Goal: Information Seeking & Learning: Learn about a topic

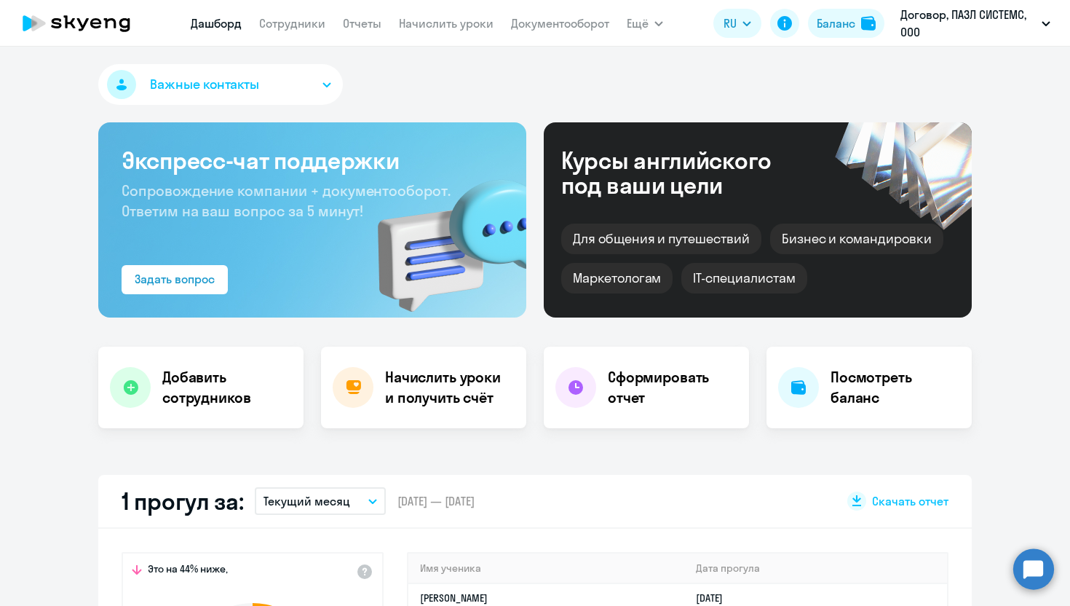
select select "30"
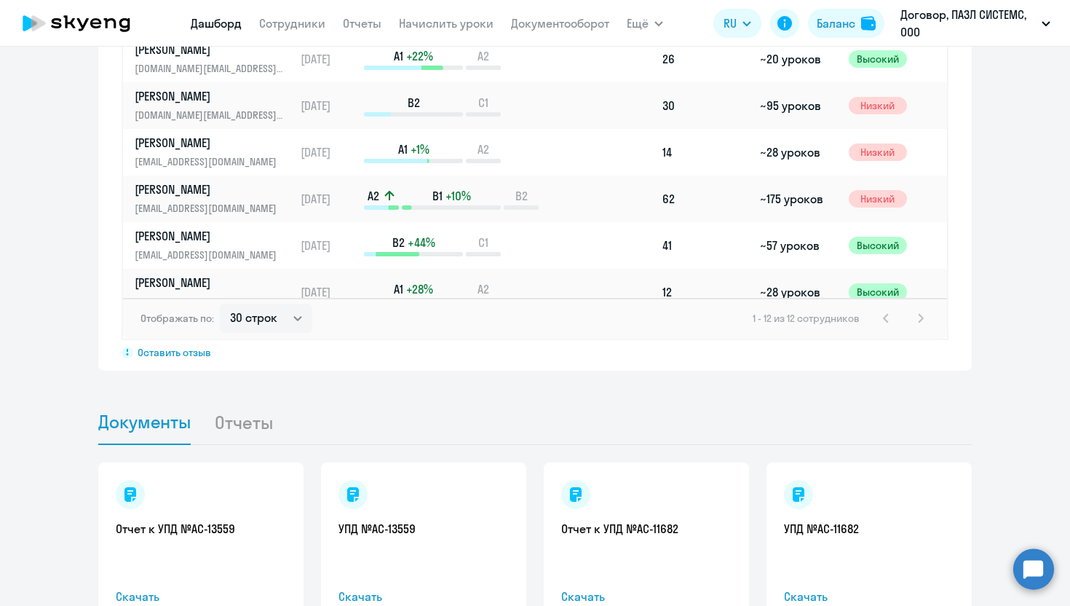
scroll to position [1201, 0]
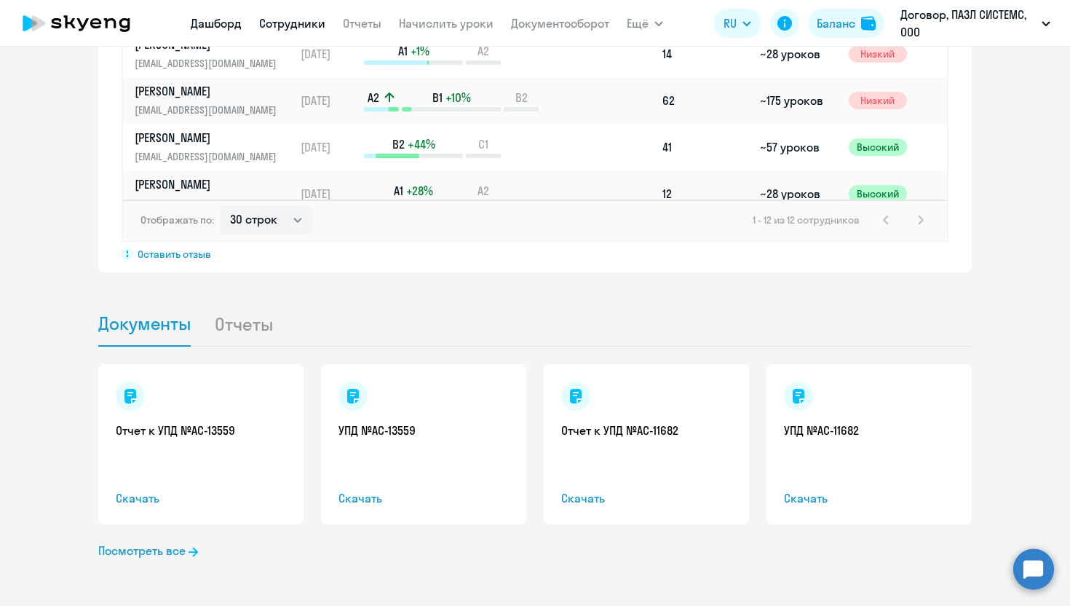
click at [279, 20] on link "Сотрудники" at bounding box center [292, 23] width 66 height 15
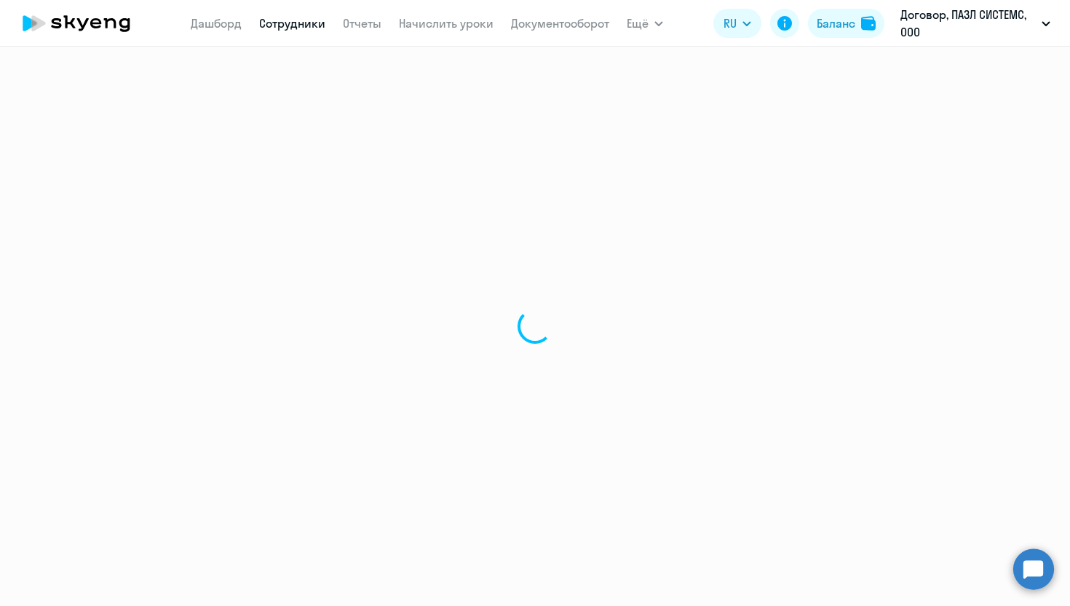
select select "30"
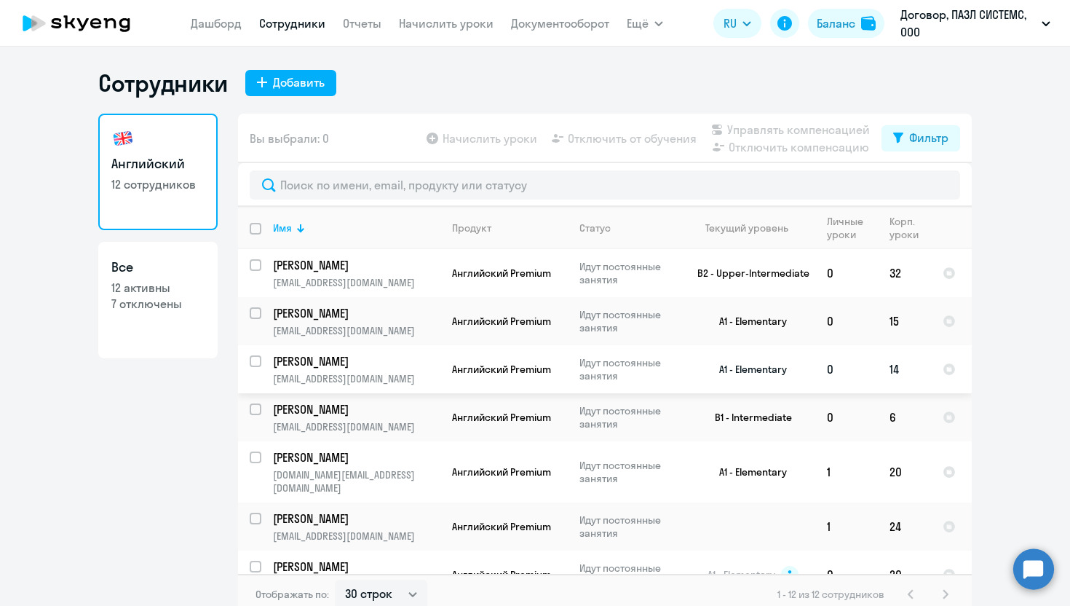
click at [255, 363] on input "select row 22426035" at bounding box center [264, 369] width 29 height 29
checkbox input "true"
click at [1039, 572] on circle at bounding box center [1033, 568] width 41 height 41
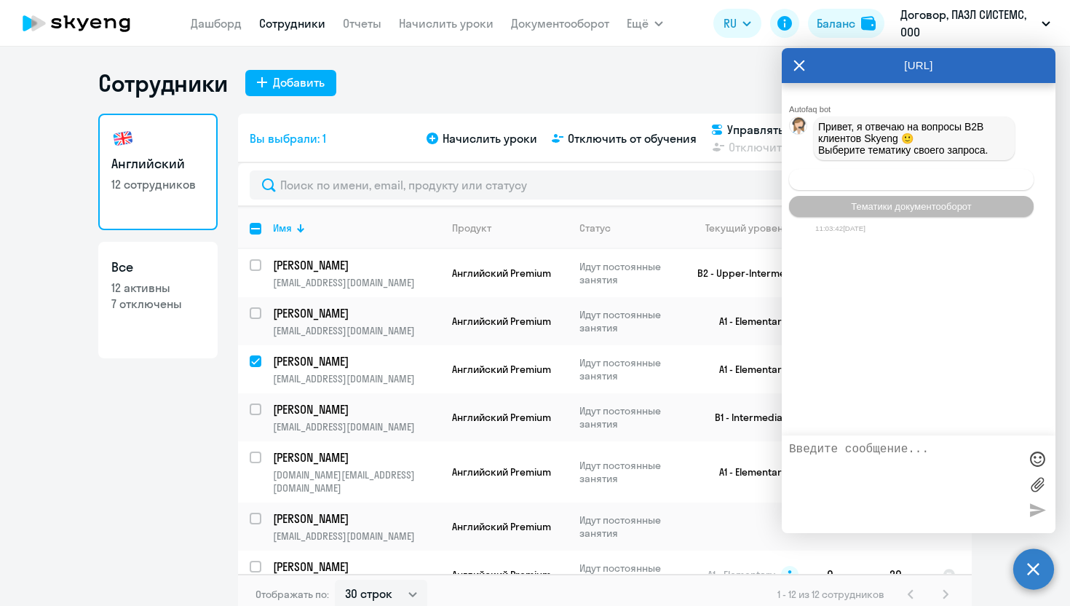
click at [908, 179] on span "Операционное сопровождение" at bounding box center [911, 179] width 137 height 11
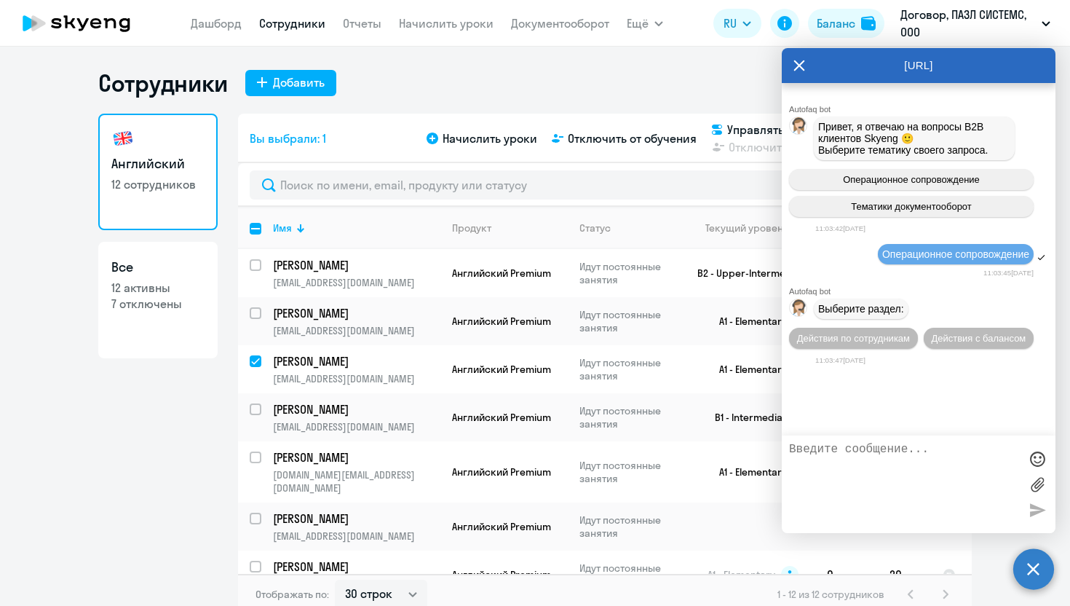
click at [798, 65] on icon at bounding box center [799, 65] width 11 height 11
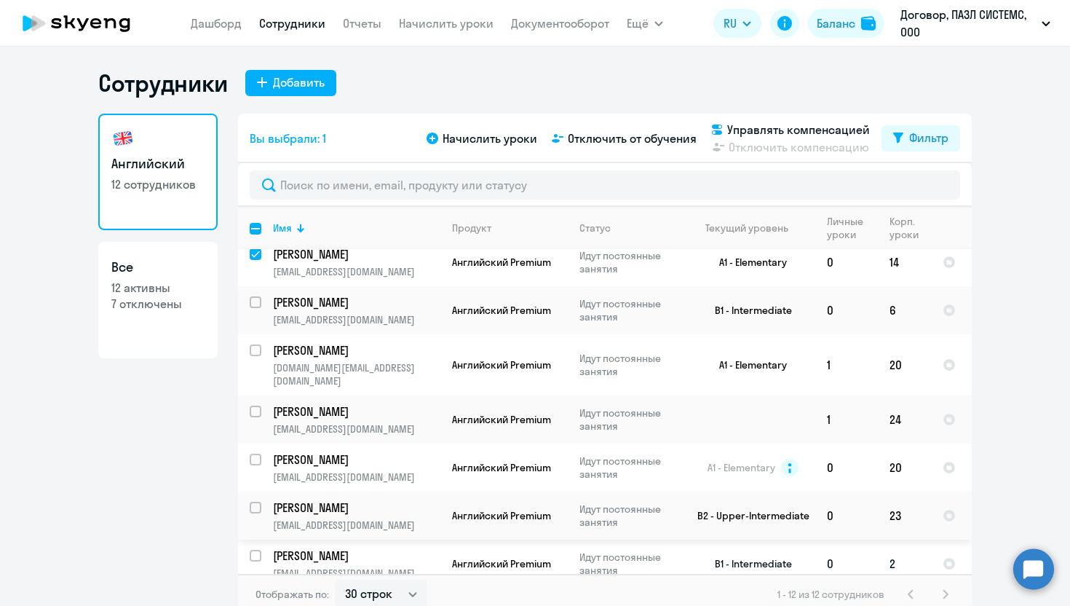
scroll to position [103, 0]
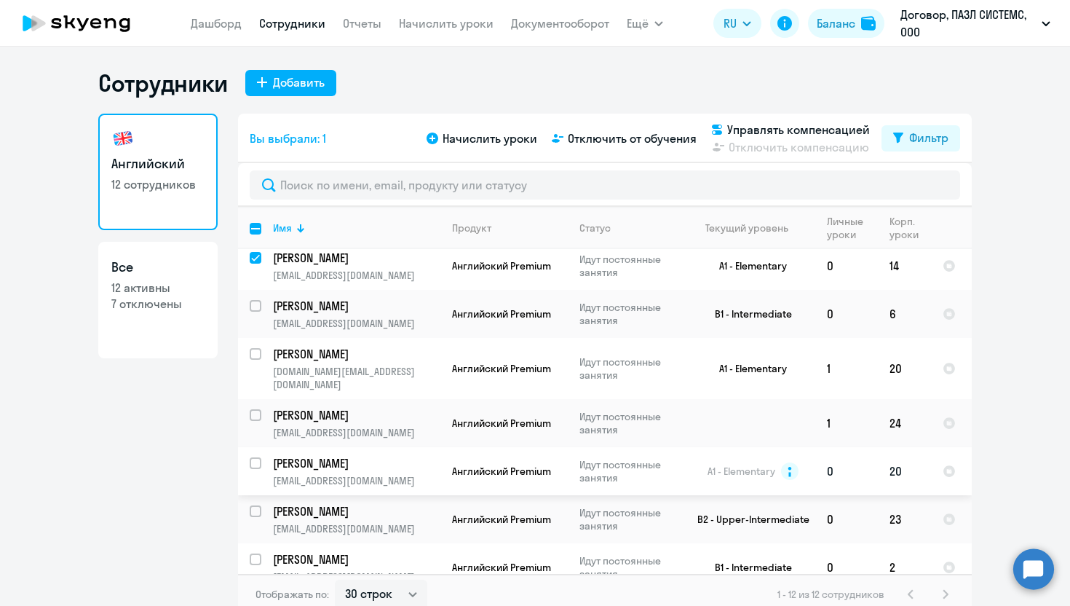
click at [646, 467] on p "Идут постоянные занятия" at bounding box center [629, 471] width 100 height 26
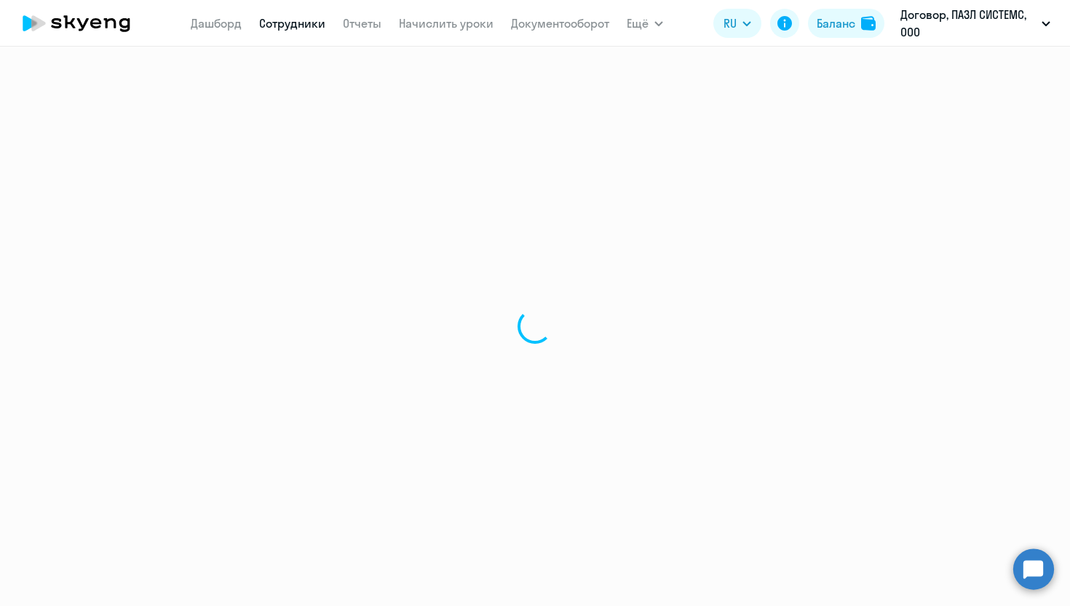
select select "english"
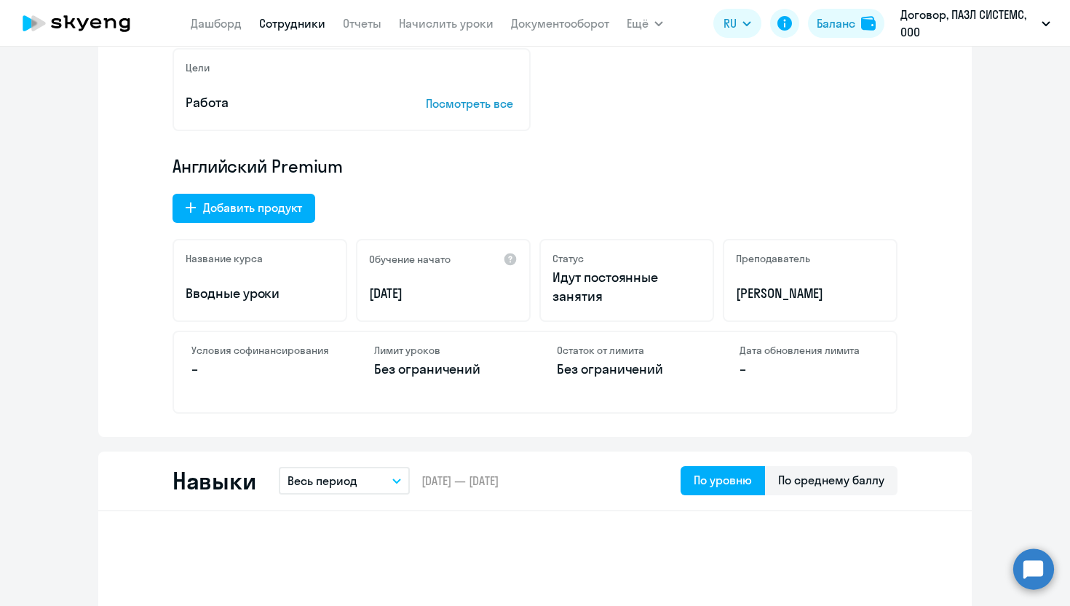
scroll to position [402, 0]
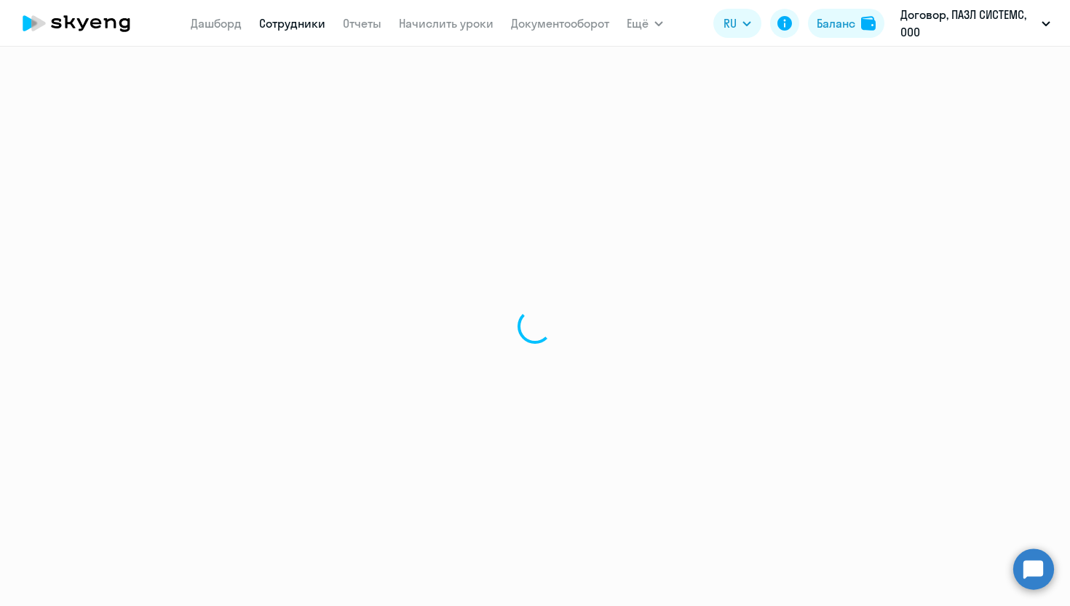
select select "30"
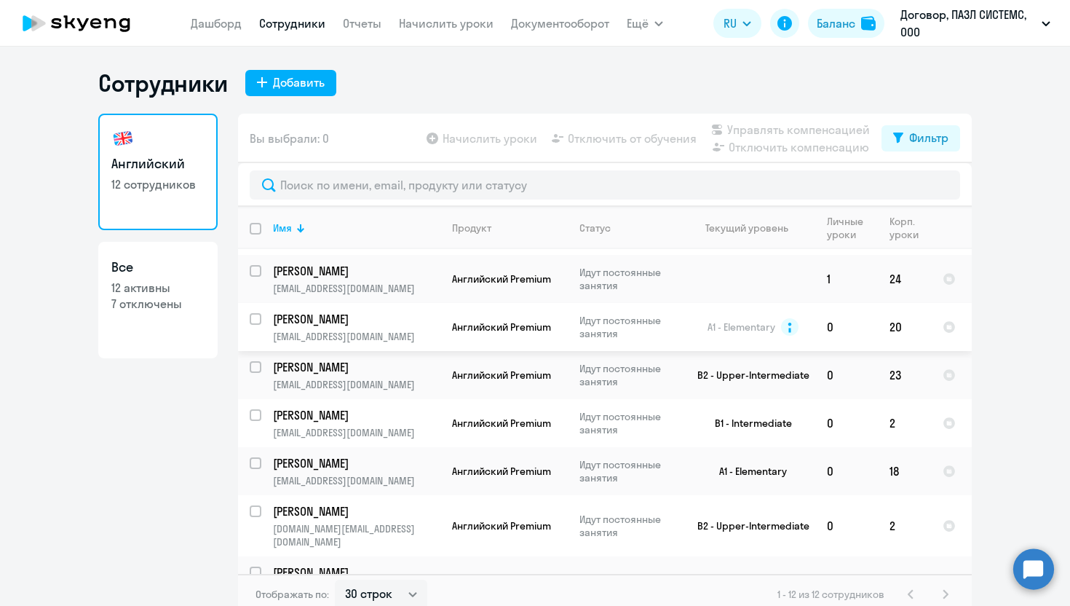
scroll to position [9, 0]
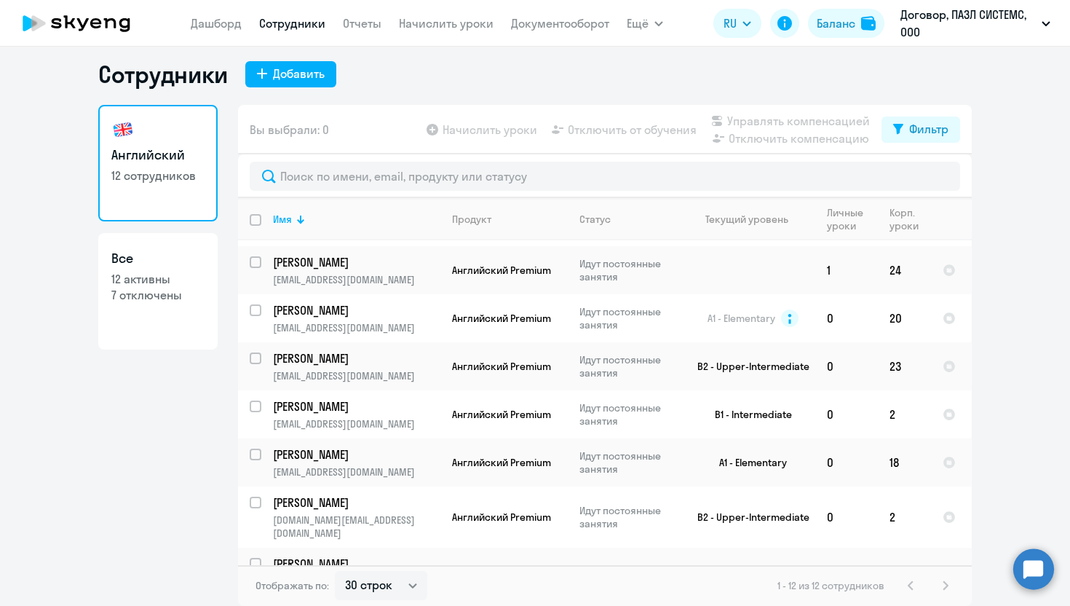
click at [947, 584] on div "1 - 12 из 12 сотрудников" at bounding box center [865, 584] width 177 height 17
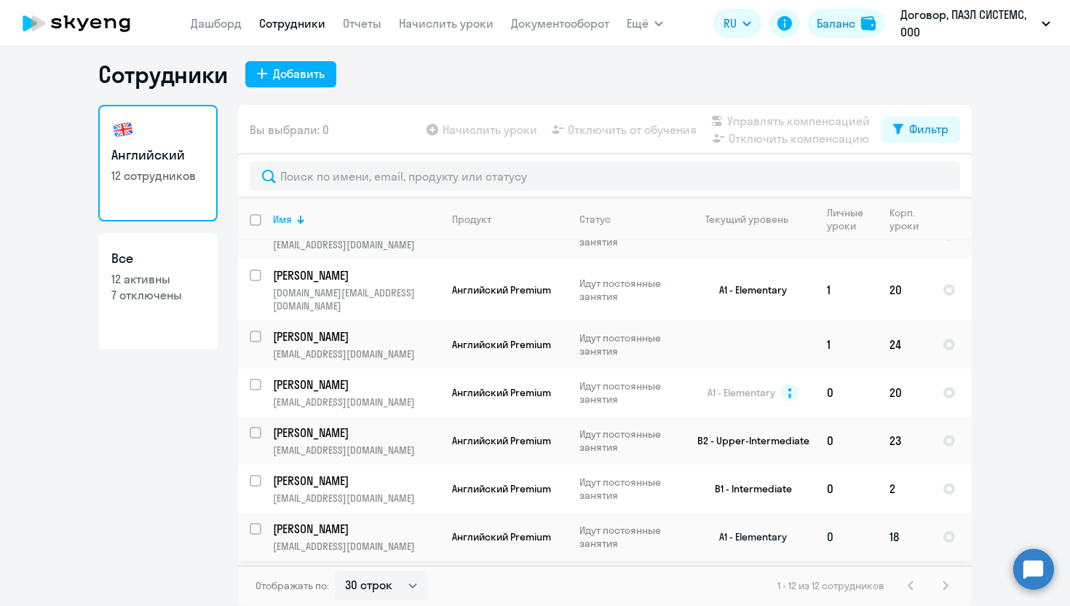
scroll to position [170, 0]
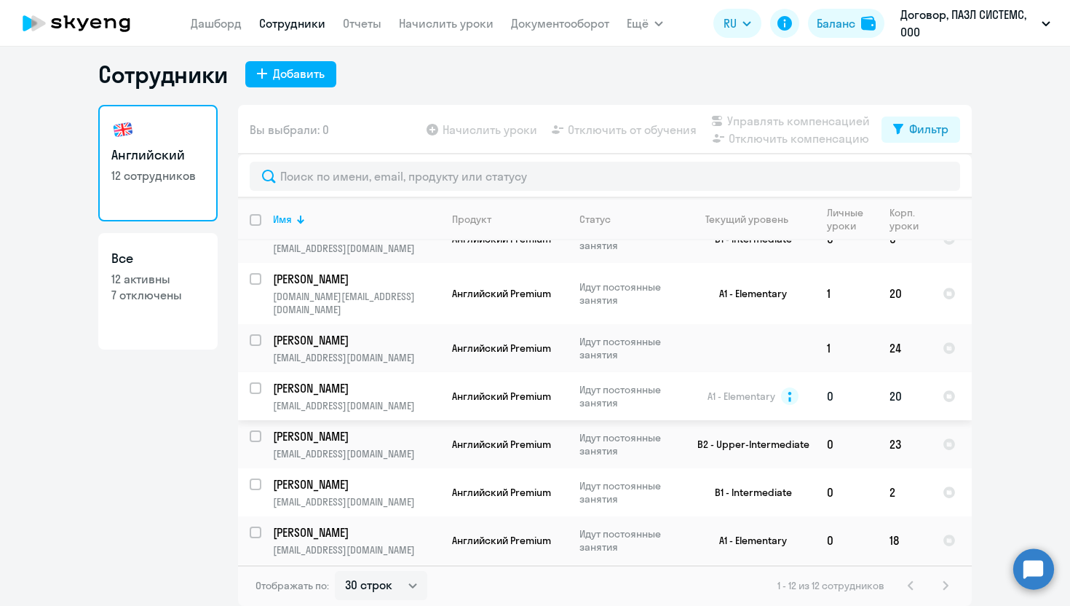
click at [813, 382] on td "A1 - Elementary" at bounding box center [747, 396] width 135 height 48
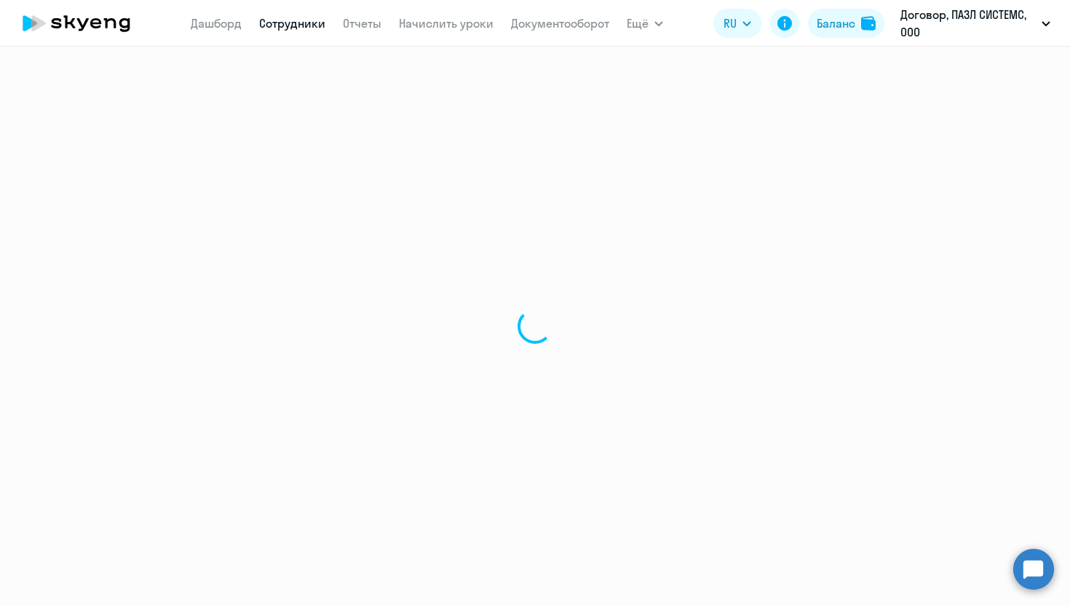
select select "english"
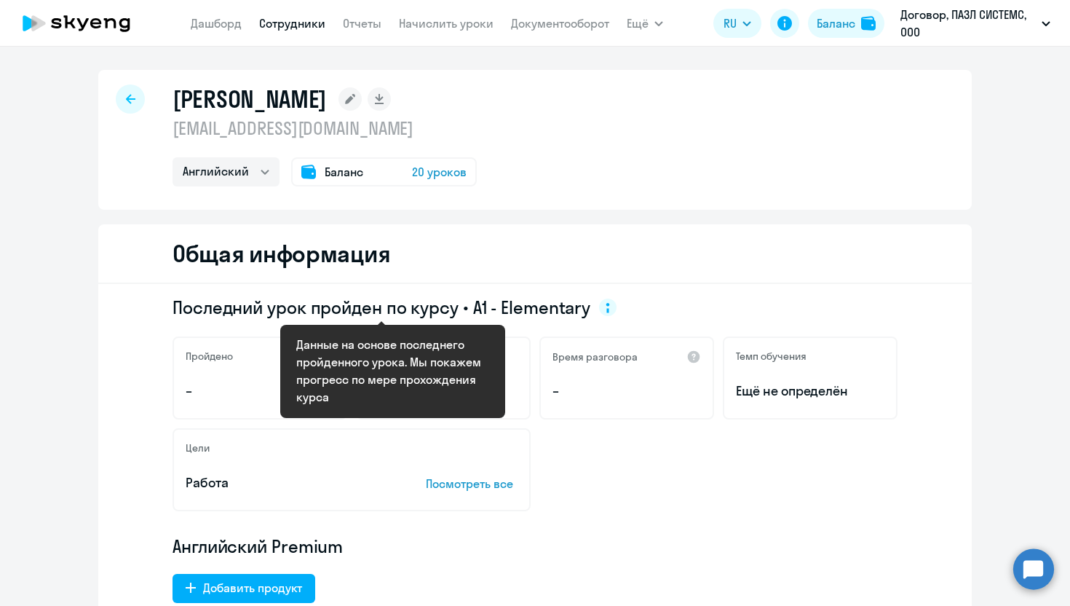
click at [551, 311] on span "Последний урок пройден по курсу • A1 - Elementary" at bounding box center [381, 306] width 418 height 23
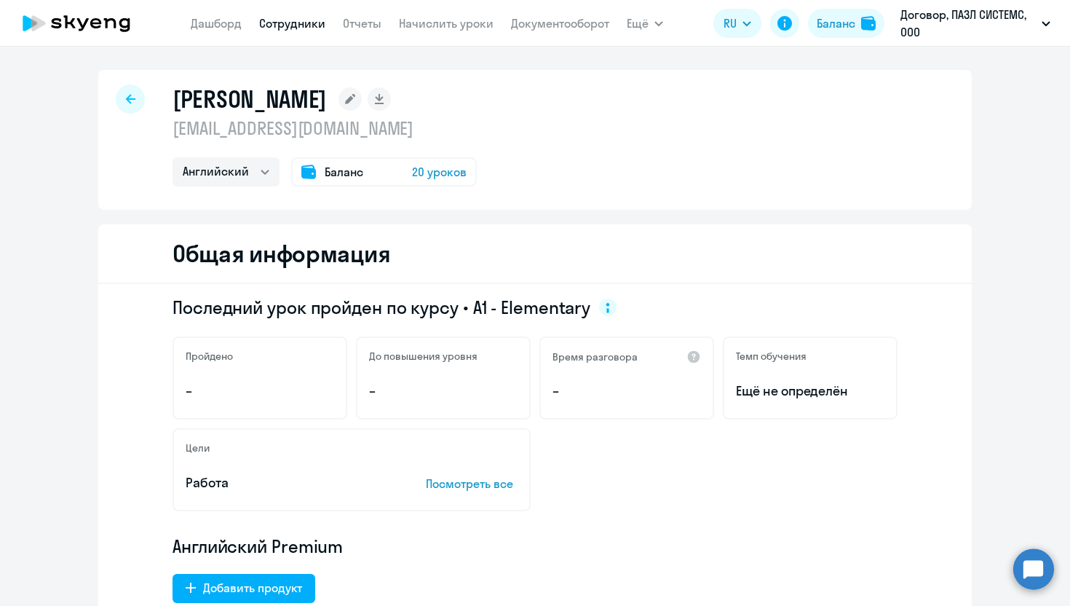
click at [808, 298] on div "Последний урок пройден по курсу • A1 - Elementary" at bounding box center [534, 306] width 725 height 23
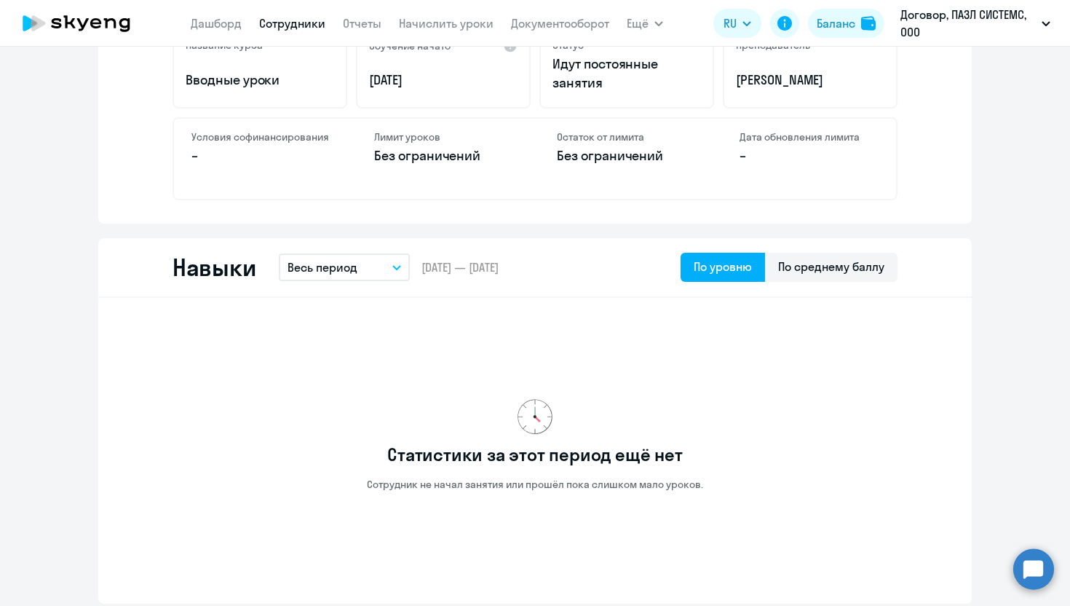
scroll to position [617, 0]
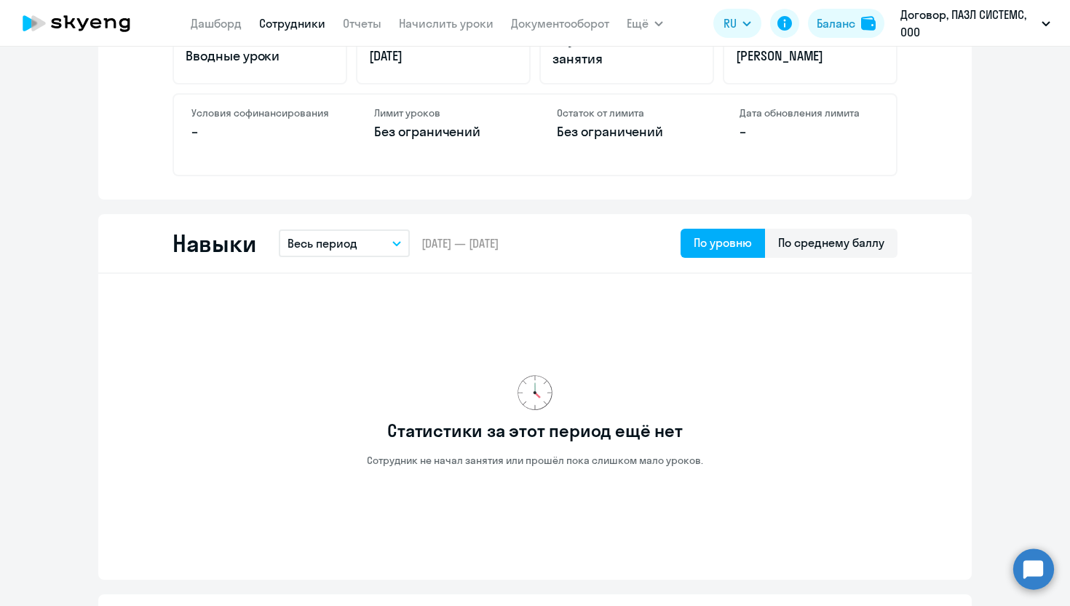
click at [375, 237] on button "Весь период" at bounding box center [344, 243] width 131 height 28
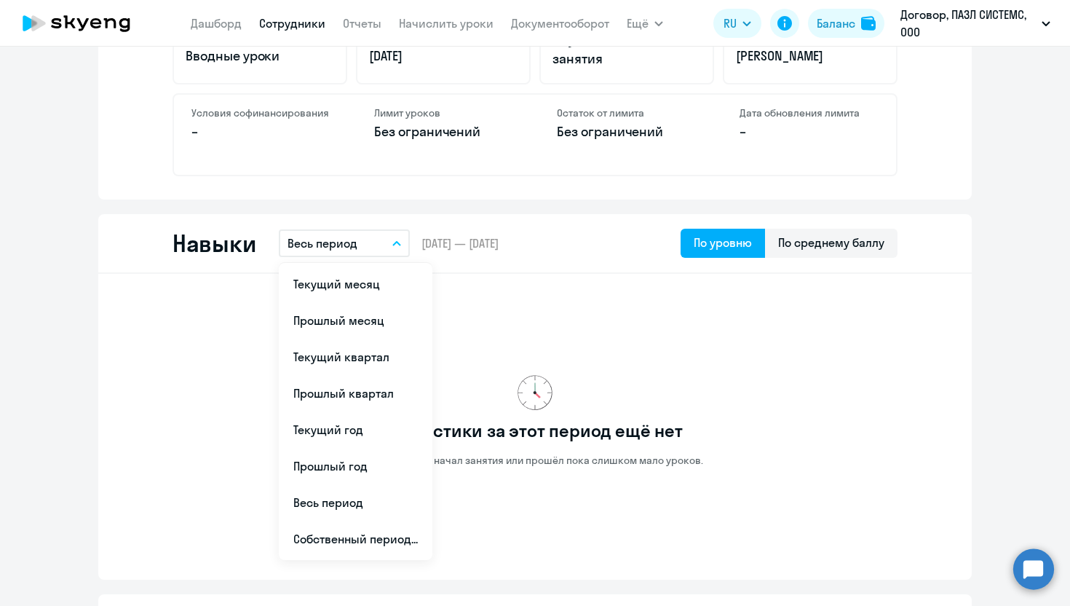
click at [375, 237] on button "Весь период" at bounding box center [344, 243] width 131 height 28
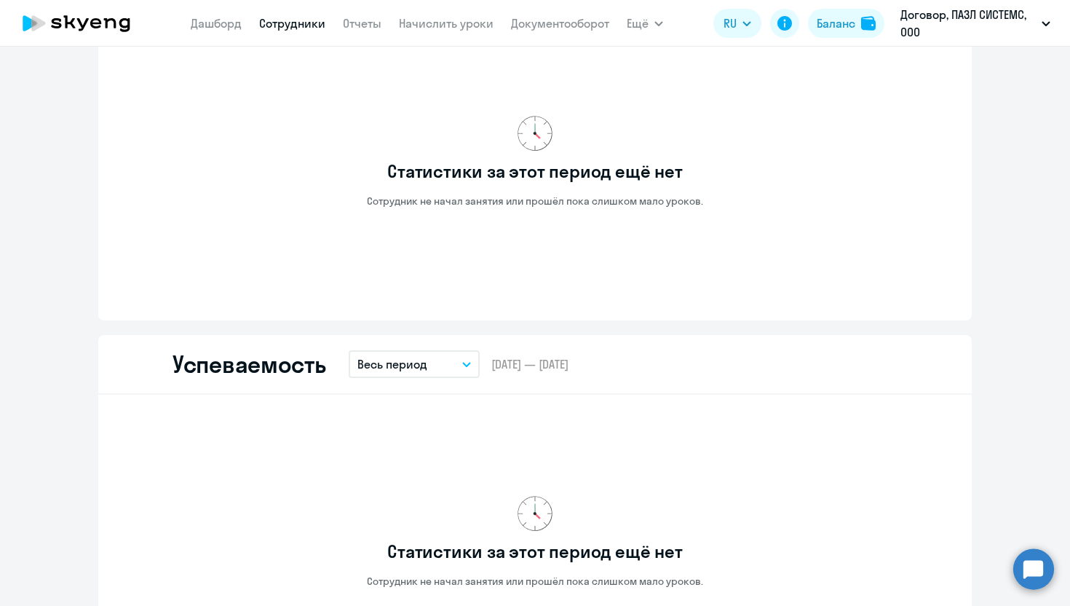
scroll to position [1140, 0]
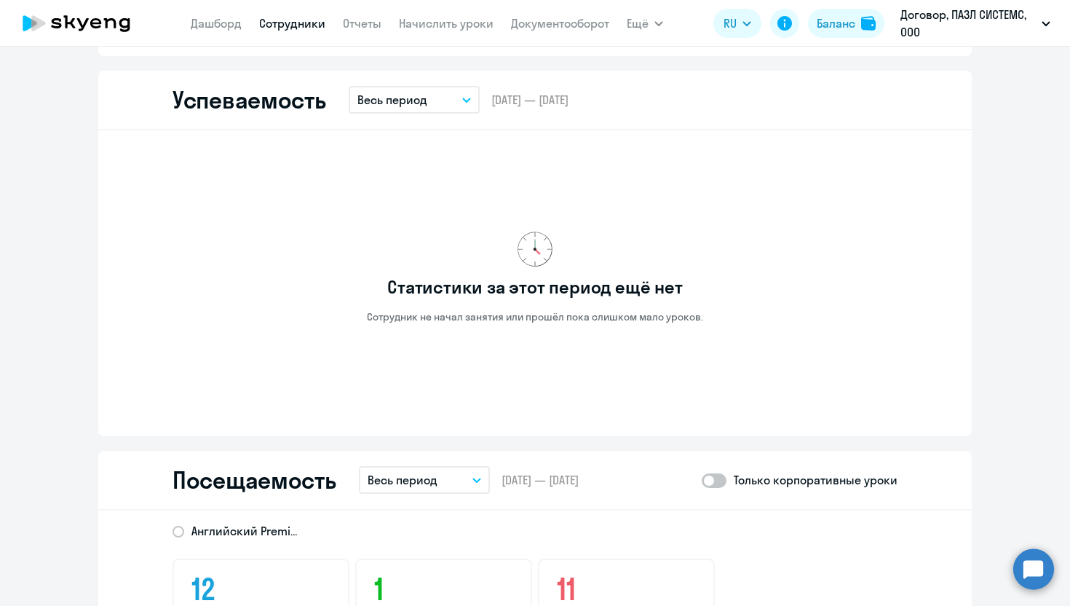
click at [442, 97] on button "Весь период" at bounding box center [414, 100] width 131 height 28
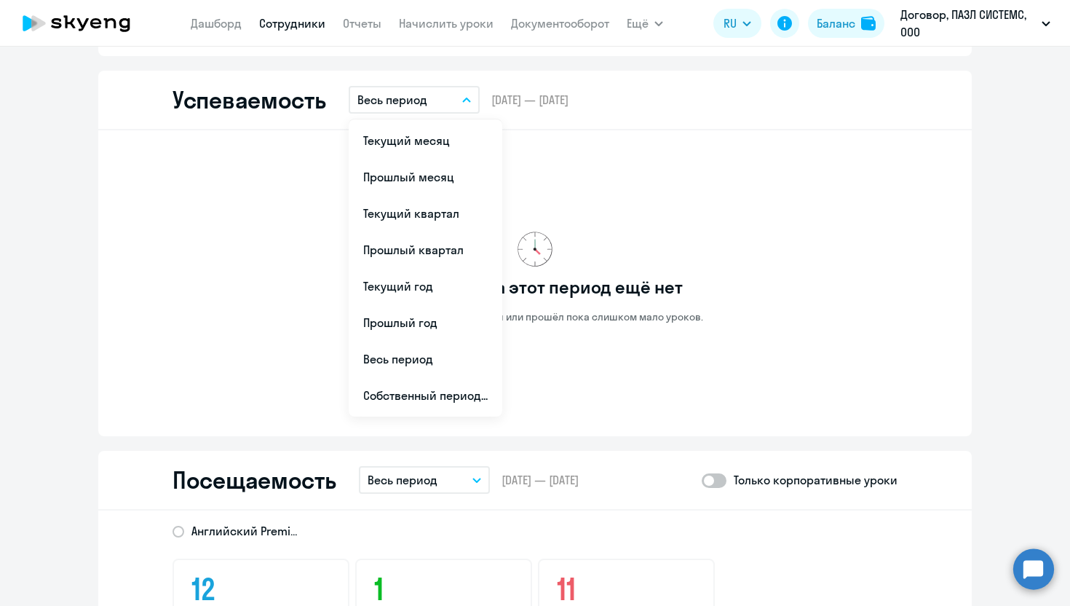
click at [722, 276] on div "Статистики за этот период ещё нет Сотрудник не начал занятия или прошёл пока сл…" at bounding box center [534, 277] width 725 height 271
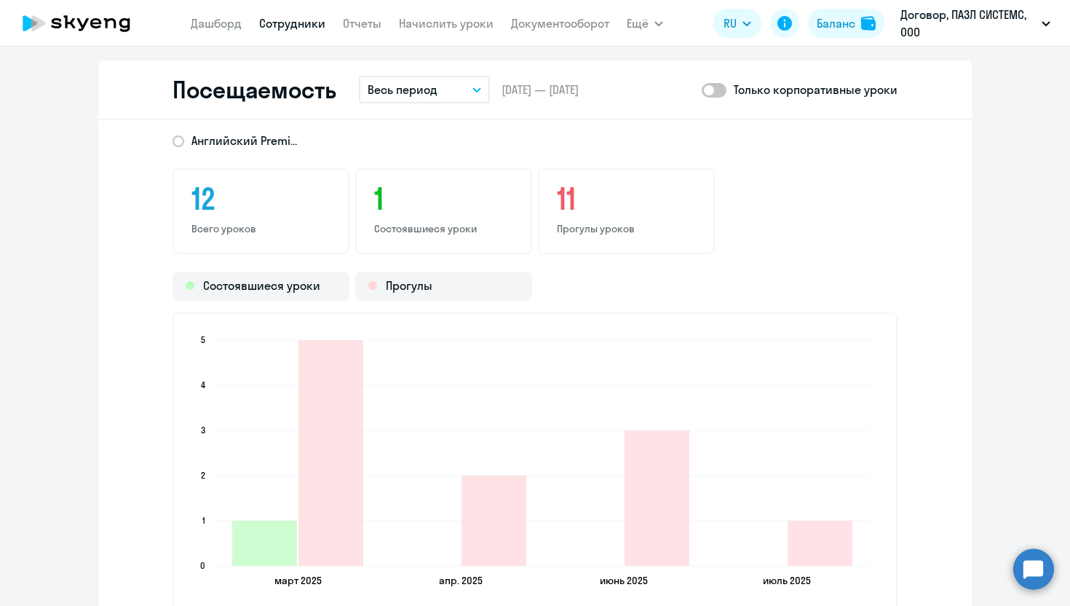
scroll to position [1529, 0]
click at [443, 95] on button "Весь период" at bounding box center [424, 91] width 131 height 28
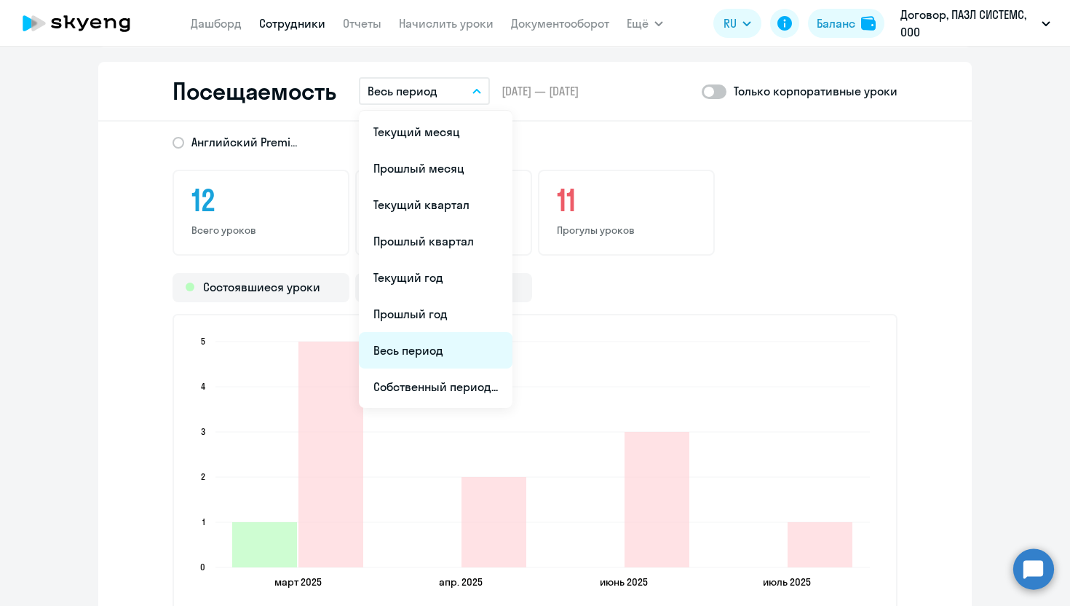
click at [418, 353] on li "Весь период" at bounding box center [436, 350] width 154 height 36
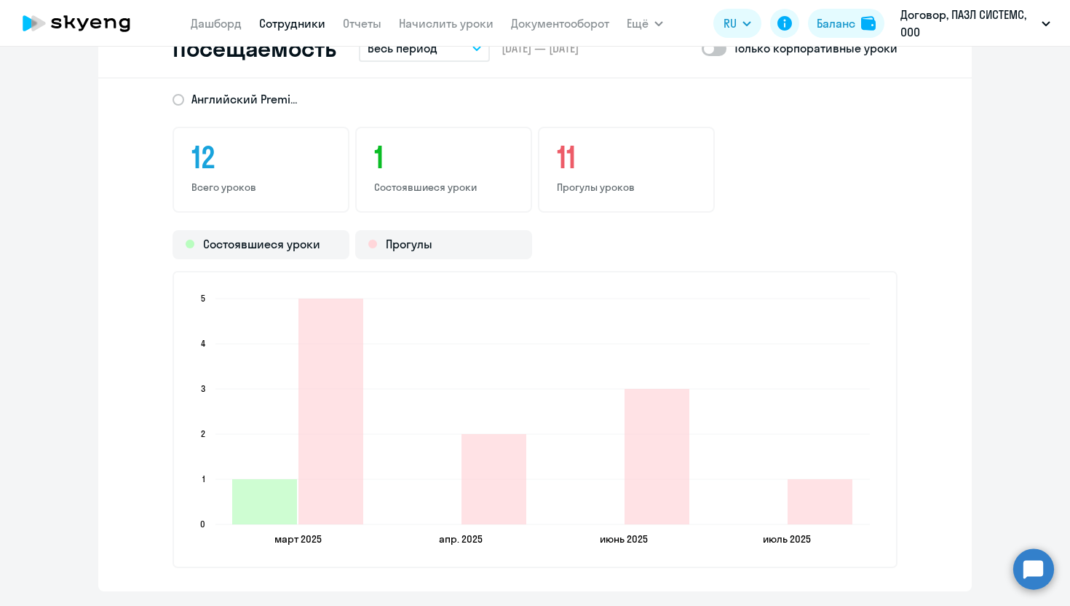
scroll to position [1568, 0]
